Goal: Check status: Check status

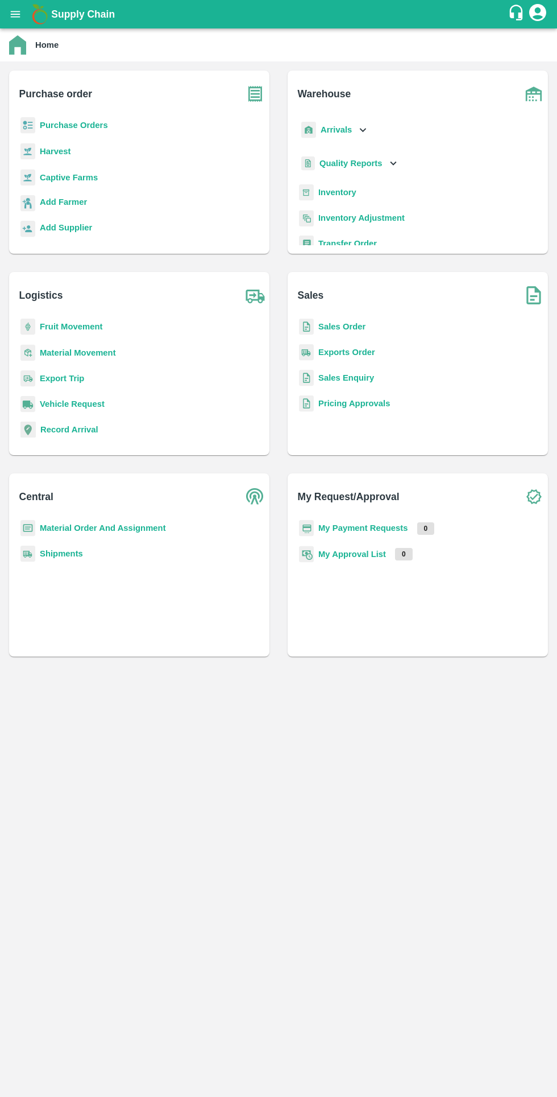
click at [89, 328] on b "Fruit Movement" at bounding box center [71, 326] width 63 height 9
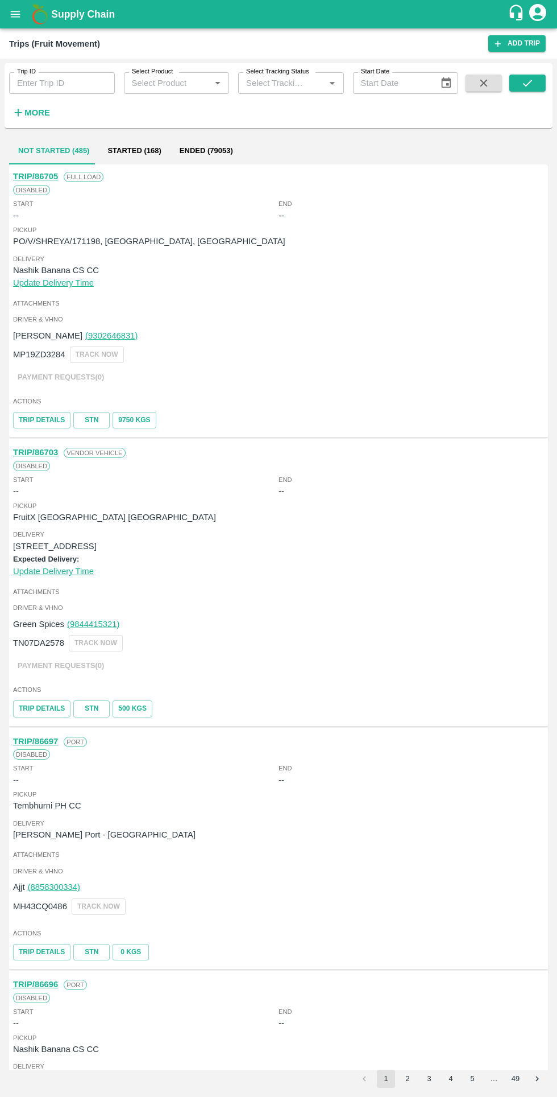
click at [45, 105] on h6 "More" at bounding box center [37, 112] width 26 height 15
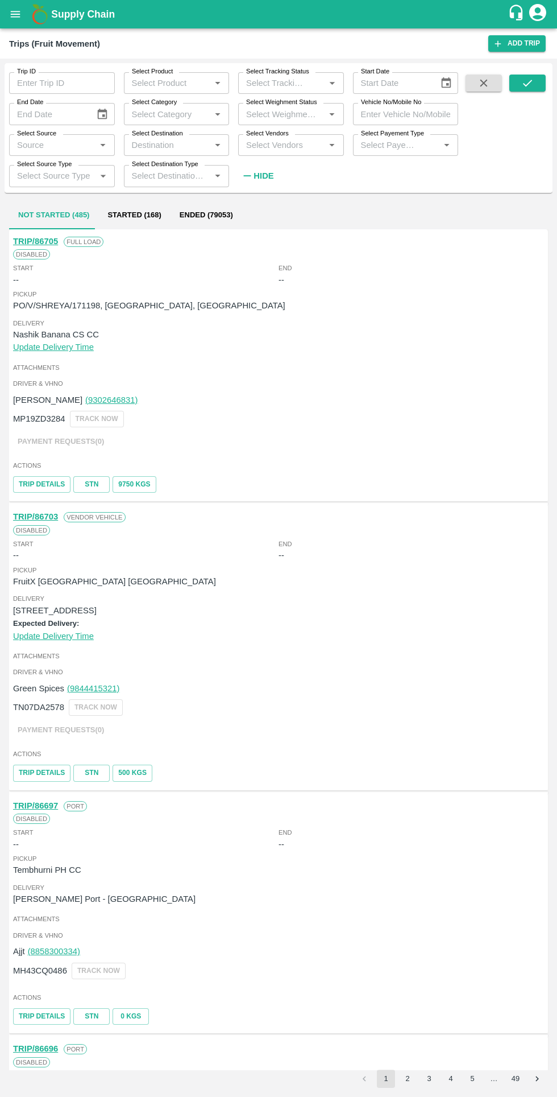
click at [304, 101] on label "Select Weighment Status" at bounding box center [281, 102] width 71 height 9
click at [304, 106] on input "Select Weighment Status" at bounding box center [282, 113] width 80 height 15
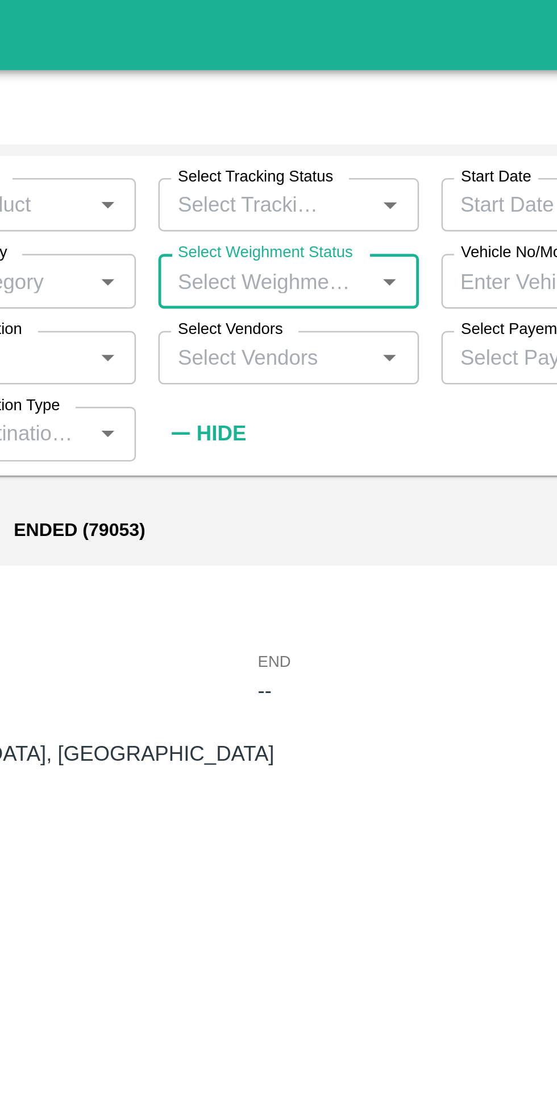
click at [315, 83] on div at bounding box center [325, 83] width 28 height 15
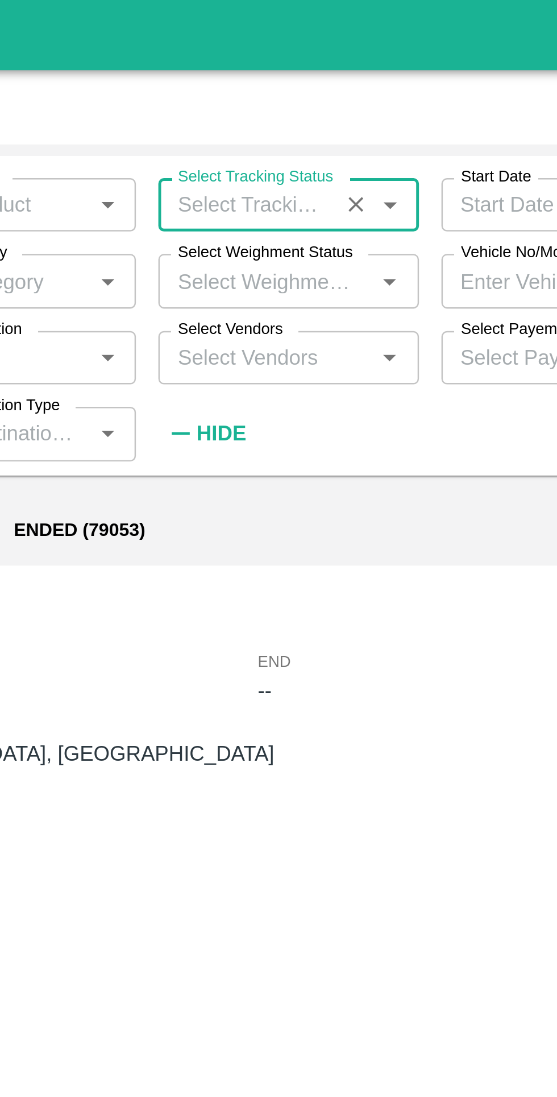
click at [338, 81] on icon "Open" at bounding box center [332, 83] width 13 height 13
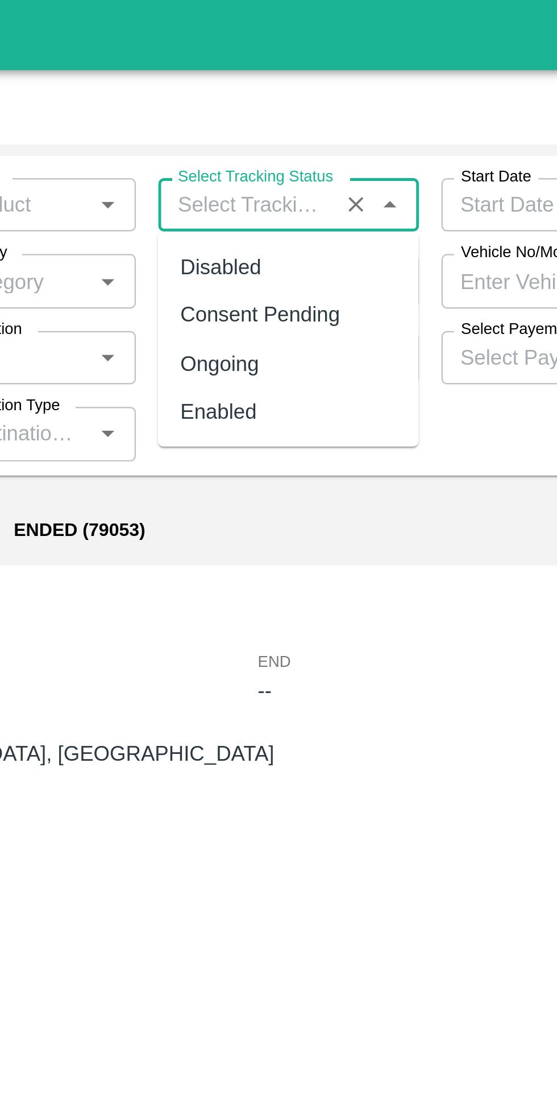
click at [328, 212] on div "Not Started (485) Started (168) Ended (79053)" at bounding box center [278, 215] width 539 height 27
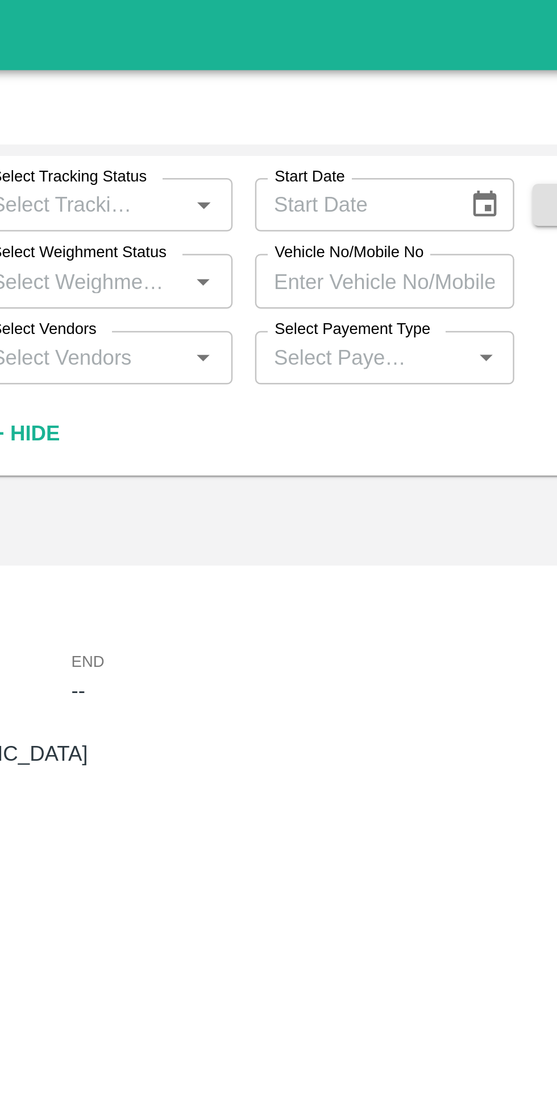
click at [424, 114] on input "Vehicle No/Mobile No" at bounding box center [406, 114] width 106 height 22
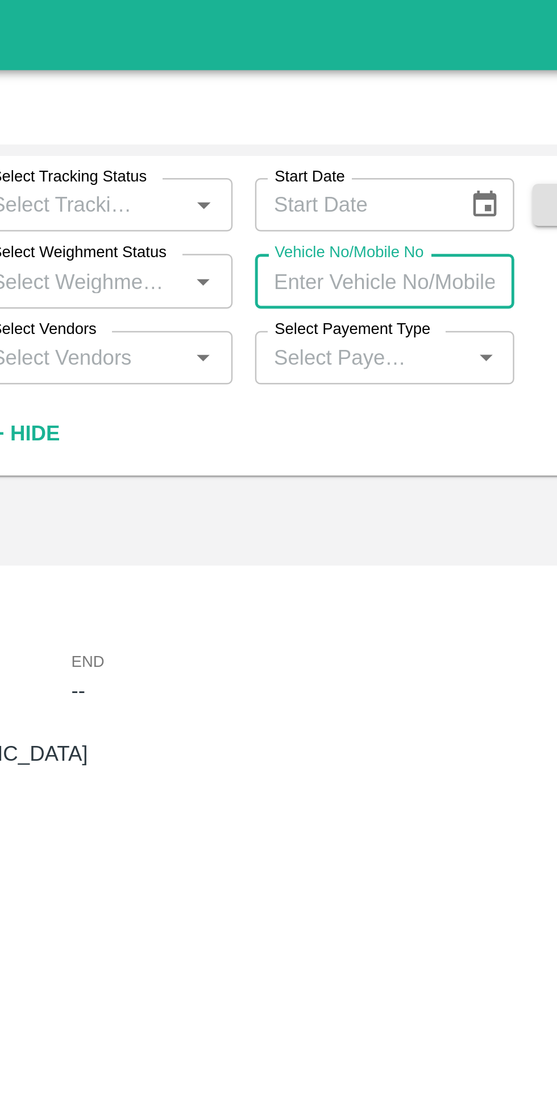
click at [392, 113] on input "Vehicle No/Mobile No" at bounding box center [406, 114] width 106 height 22
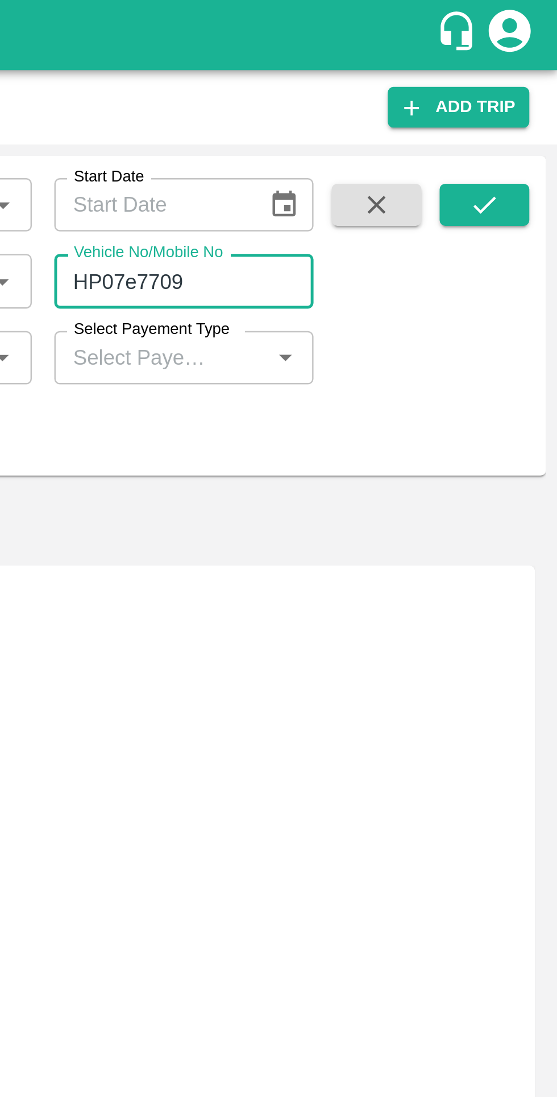
click at [531, 88] on icon "submit" at bounding box center [528, 83] width 13 height 13
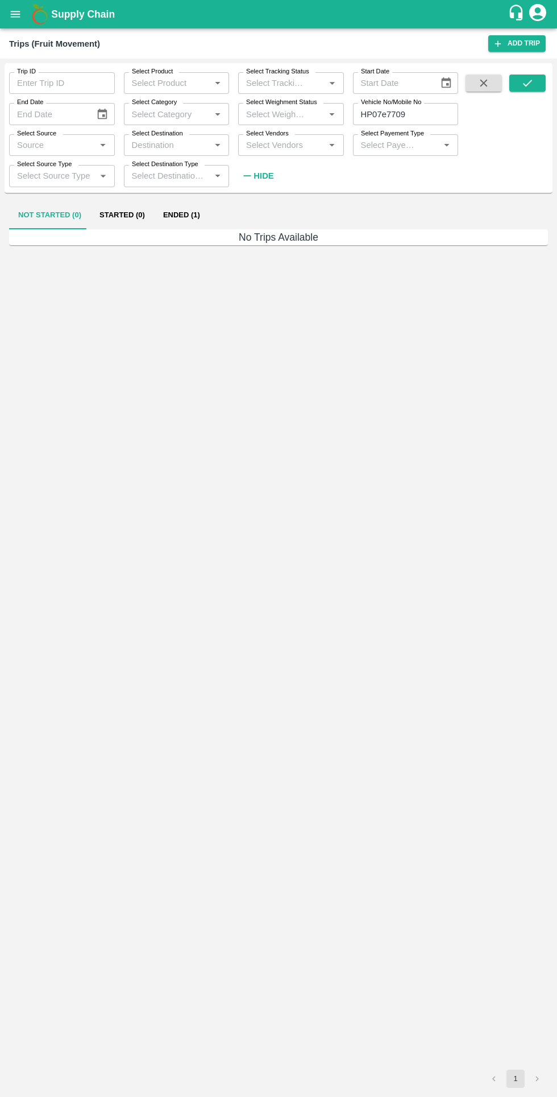
click at [164, 210] on button "Ended (1)" at bounding box center [181, 215] width 55 height 27
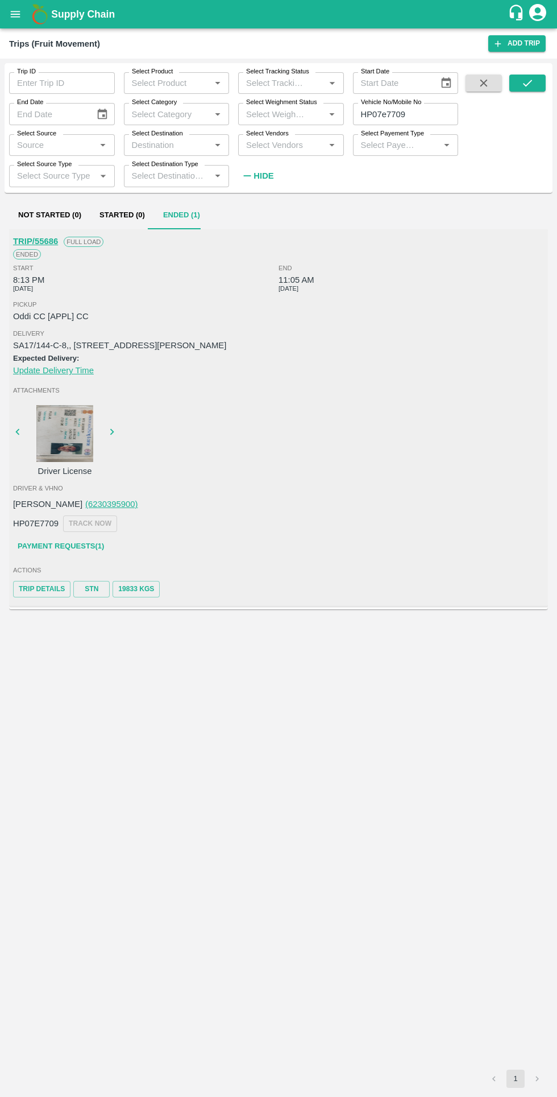
click at [77, 550] on link "Payment Requests( 1 )" at bounding box center [61, 546] width 96 height 20
click at [441, 114] on input "HP07e7709" at bounding box center [406, 114] width 106 height 22
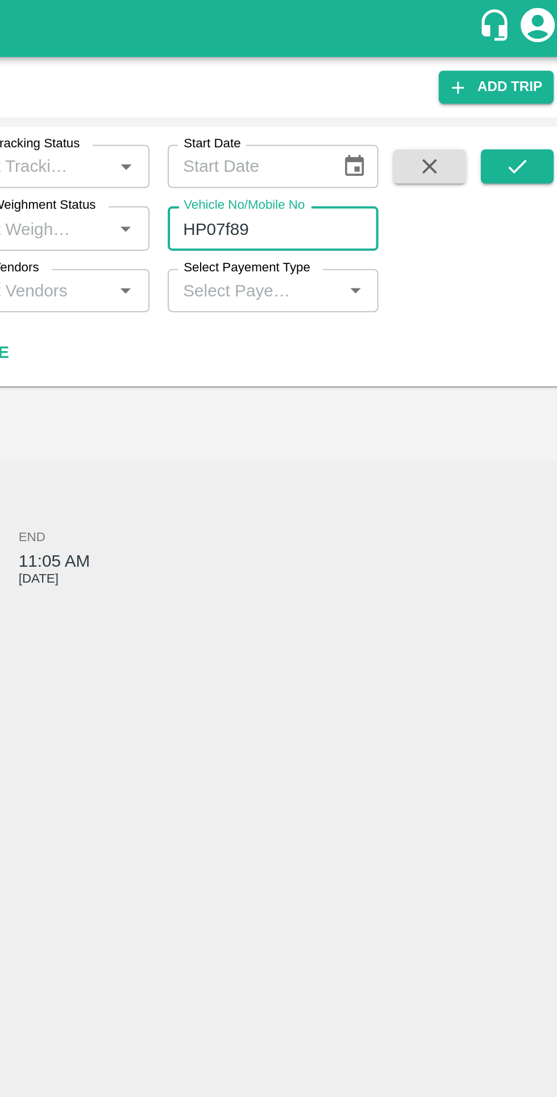
click at [428, 112] on input "HP07f89" at bounding box center [406, 114] width 106 height 22
type input "HP07f8909"
click at [528, 83] on icon "submit" at bounding box center [528, 83] width 13 height 13
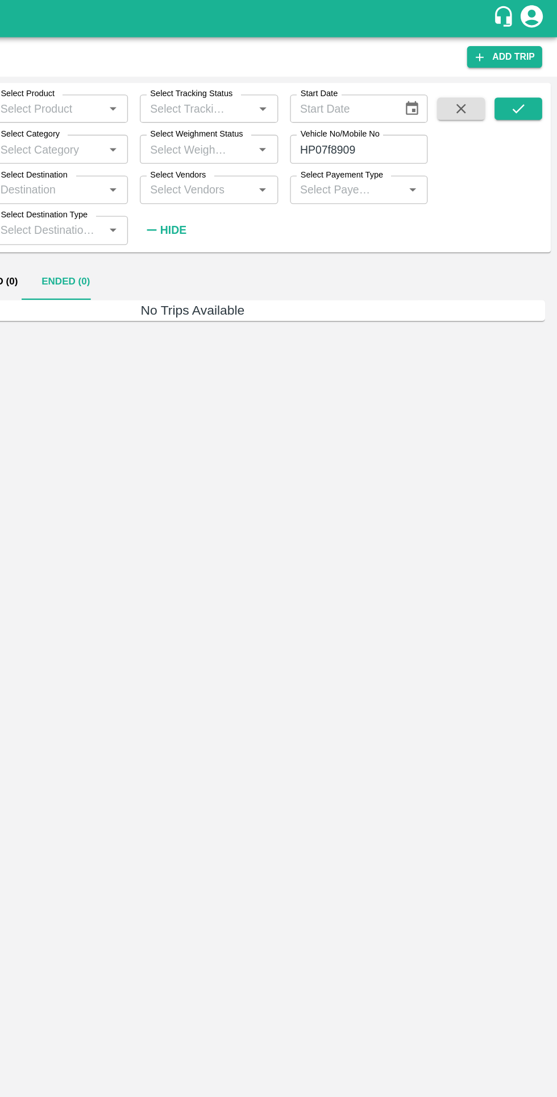
click at [519, 84] on button "submit" at bounding box center [528, 83] width 36 height 17
